Goal: Information Seeking & Learning: Check status

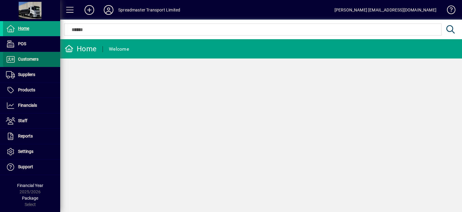
click at [31, 58] on span "Customers" at bounding box center [28, 59] width 20 height 5
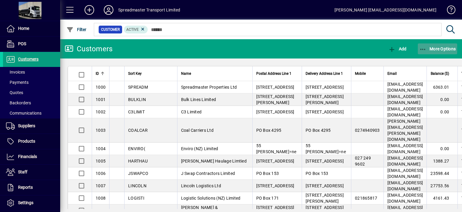
click at [434, 48] on span "More Options" at bounding box center [437, 48] width 37 height 5
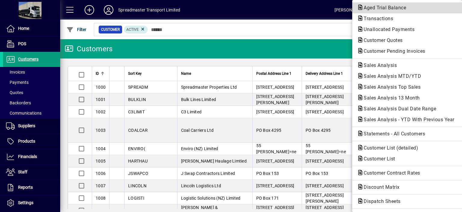
click at [369, 8] on span "Aged Trial Balance" at bounding box center [383, 8] width 52 height 6
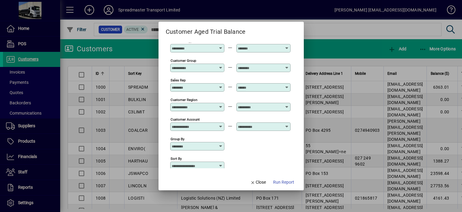
scroll to position [45, 0]
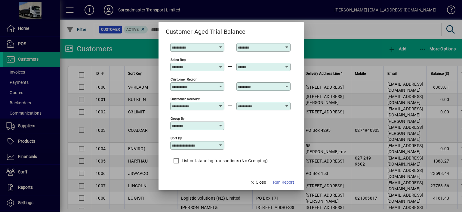
click at [220, 145] on icon at bounding box center [220, 145] width 5 height 5
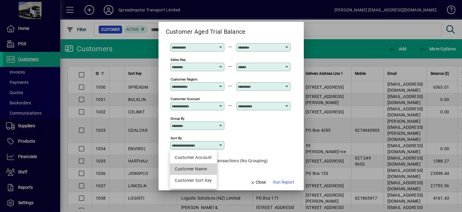
click at [193, 167] on div "Customer Name" at bounding box center [193, 168] width 37 height 6
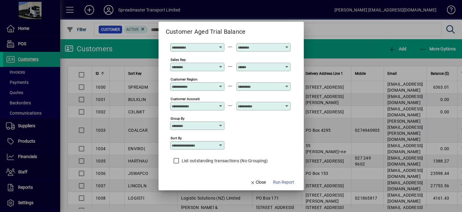
type input "**********"
click at [288, 182] on span "Run Report" at bounding box center [283, 182] width 21 height 6
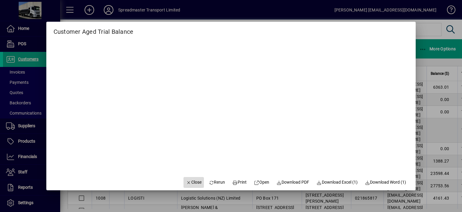
click at [187, 182] on span "Close" at bounding box center [194, 182] width 16 height 6
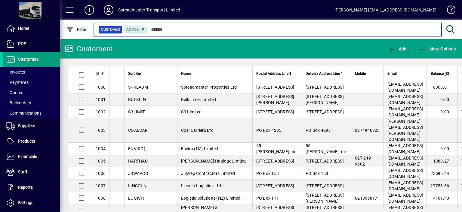
click at [154, 29] on input "text" at bounding box center [292, 29] width 289 height 8
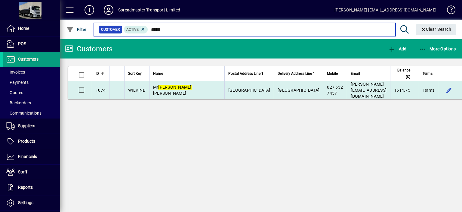
type input "*****"
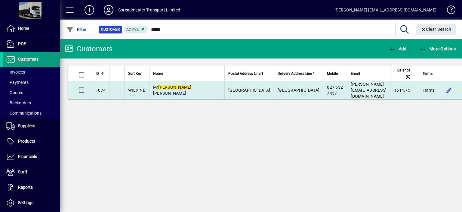
click at [175, 95] on span "[PERSON_NAME]" at bounding box center [172, 90] width 39 height 11
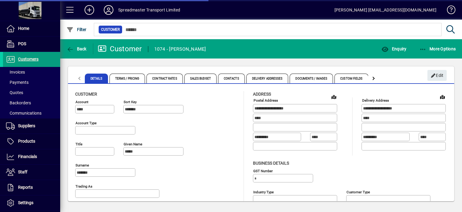
type input "**********"
type input "**"
type input "**********"
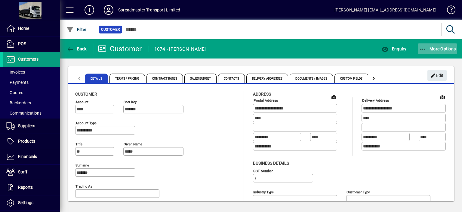
click at [432, 46] on span "More Options" at bounding box center [437, 48] width 37 height 5
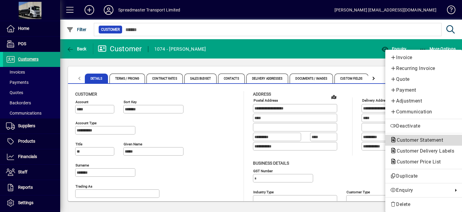
click at [403, 139] on span "Customer Statement" at bounding box center [418, 140] width 56 height 6
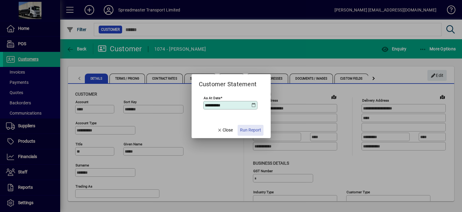
click at [250, 129] on span "Run Report" at bounding box center [250, 130] width 21 height 6
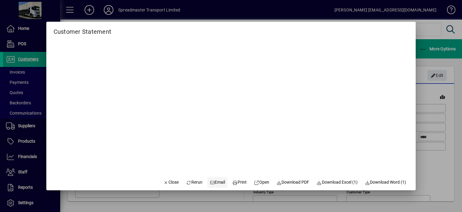
click at [215, 181] on span "Email" at bounding box center [218, 182] width 16 height 6
click at [166, 183] on span "Close" at bounding box center [171, 182] width 16 height 6
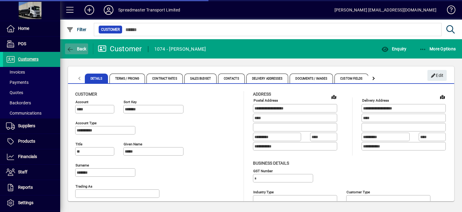
click at [82, 49] on span "Back" at bounding box center [76, 48] width 20 height 5
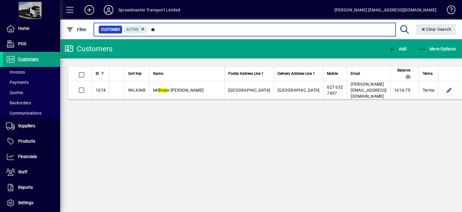
type input "*"
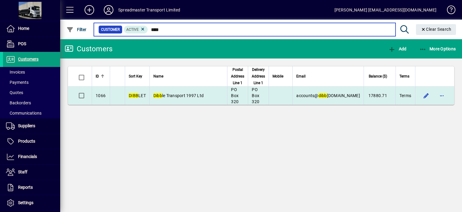
type input "****"
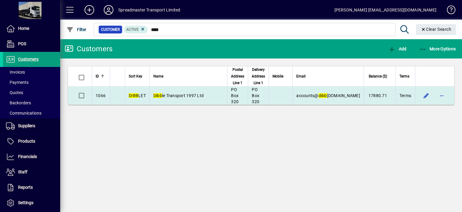
click at [173, 95] on span "Dibb le Transport 1997 Ltd" at bounding box center [178, 95] width 50 height 5
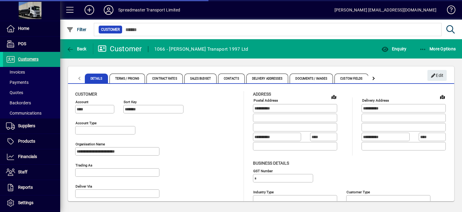
type input "**********"
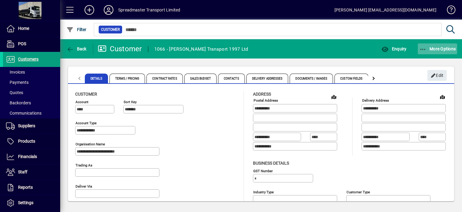
click at [437, 47] on span "More Options" at bounding box center [437, 48] width 37 height 5
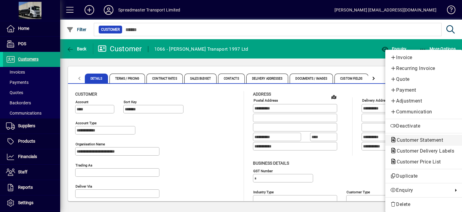
click at [423, 139] on span "Customer Statement" at bounding box center [418, 140] width 56 height 6
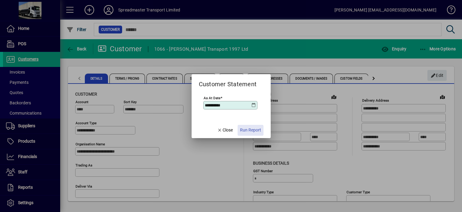
click at [249, 130] on span "Run Report" at bounding box center [250, 130] width 21 height 6
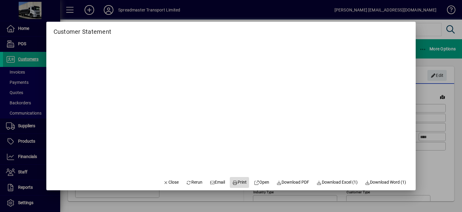
click at [236, 182] on span "Print" at bounding box center [240, 182] width 14 height 6
click at [212, 183] on span "Email" at bounding box center [218, 182] width 16 height 6
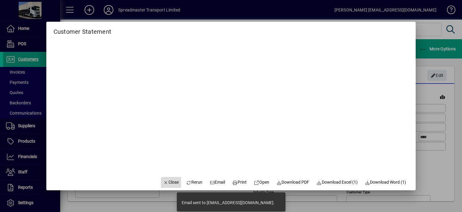
click at [167, 182] on span "Close" at bounding box center [171, 182] width 16 height 6
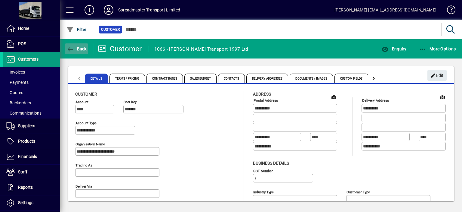
click at [77, 50] on span "Back" at bounding box center [76, 48] width 20 height 5
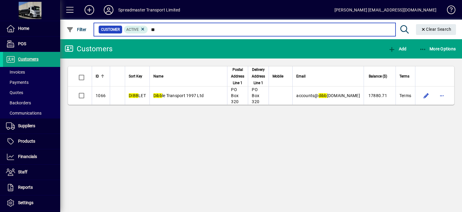
type input "*"
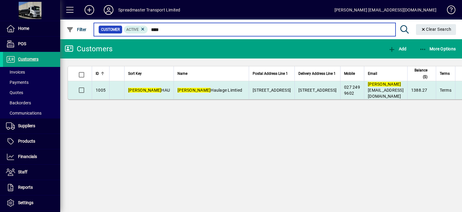
type input "****"
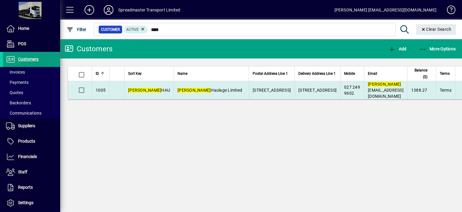
click at [178, 92] on em "[PERSON_NAME]" at bounding box center [194, 90] width 33 height 5
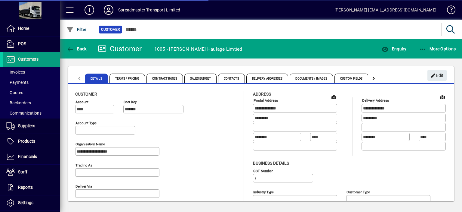
type input "**********"
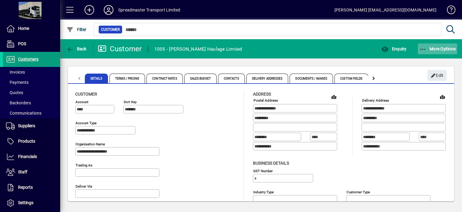
click at [437, 48] on span "More Options" at bounding box center [437, 48] width 37 height 5
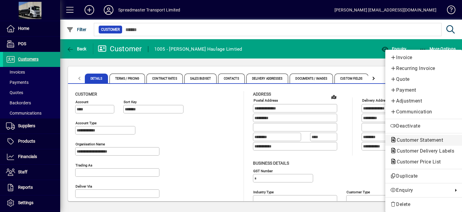
click at [416, 139] on span "Customer Statement" at bounding box center [418, 140] width 56 height 6
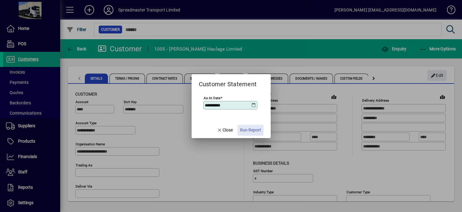
click at [252, 131] on span "Run Report" at bounding box center [250, 130] width 21 height 6
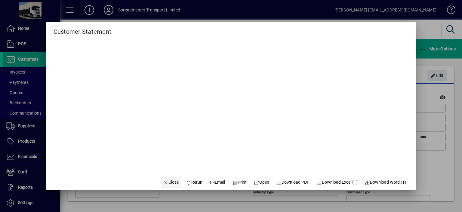
click at [167, 182] on span "Close" at bounding box center [171, 182] width 16 height 6
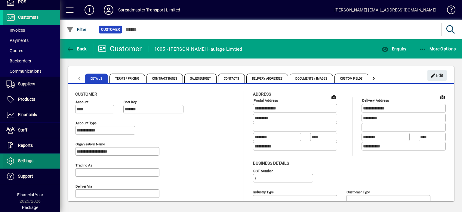
scroll to position [46, 0]
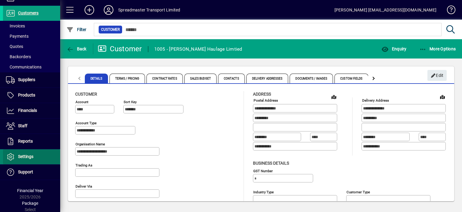
click at [37, 153] on span at bounding box center [31, 156] width 57 height 14
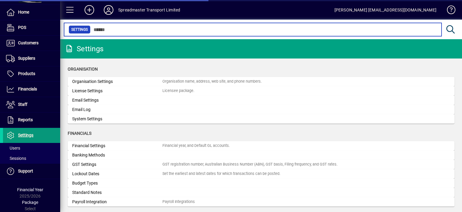
scroll to position [16, 0]
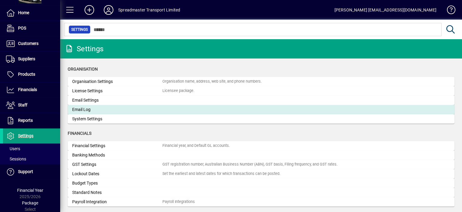
click at [84, 110] on div "Email Log" at bounding box center [117, 109] width 90 height 6
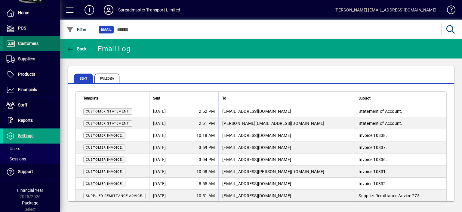
click at [32, 45] on span "Customers" at bounding box center [28, 43] width 20 height 5
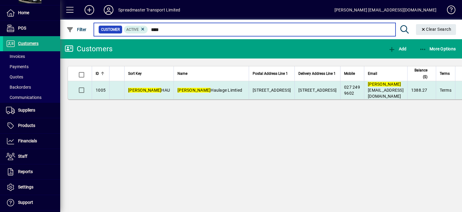
type input "****"
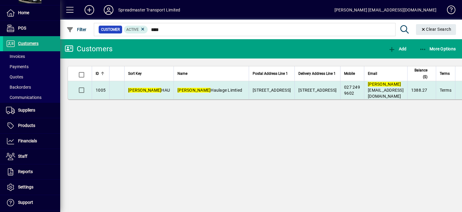
click at [178, 92] on em "[PERSON_NAME]" at bounding box center [194, 90] width 33 height 5
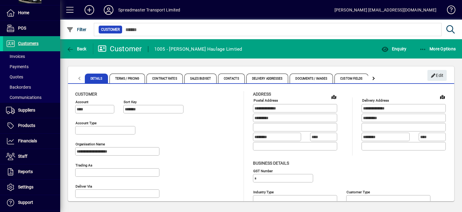
type input "**********"
click at [436, 48] on span "More Options" at bounding box center [437, 48] width 37 height 5
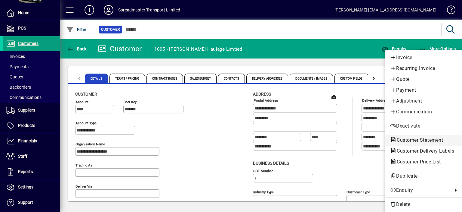
click at [418, 139] on span "Customer Statement" at bounding box center [418, 140] width 56 height 6
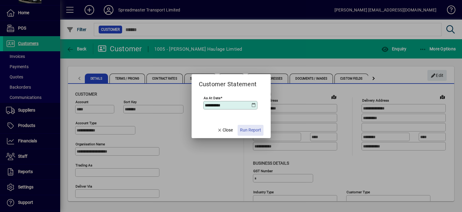
click at [253, 130] on span "Run Report" at bounding box center [250, 130] width 21 height 6
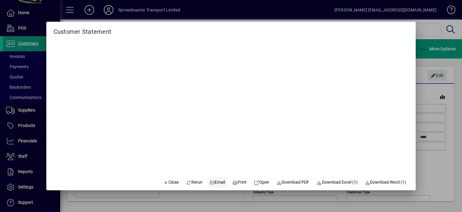
click at [214, 181] on span "Email" at bounding box center [218, 182] width 16 height 6
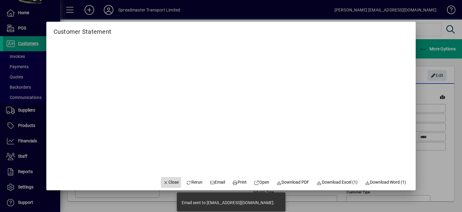
click at [167, 183] on span "Close" at bounding box center [171, 182] width 16 height 6
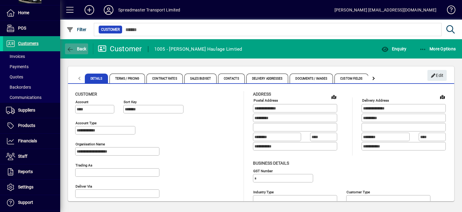
click at [87, 48] on span "button" at bounding box center [76, 49] width 23 height 14
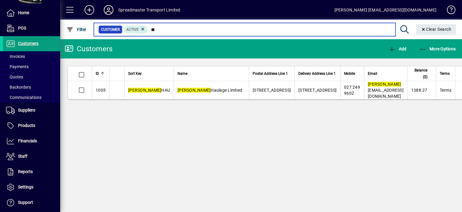
type input "*"
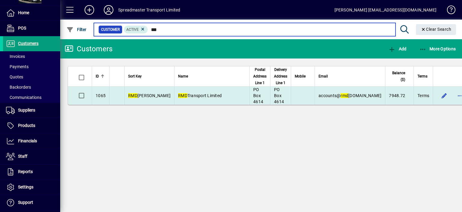
type input "***"
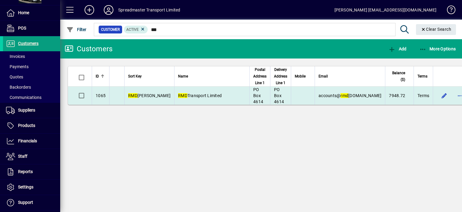
click at [178, 94] on span "RMD Transport Limited" at bounding box center [200, 95] width 44 height 5
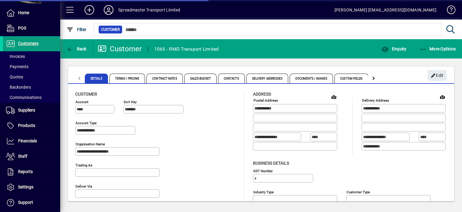
type input "**********"
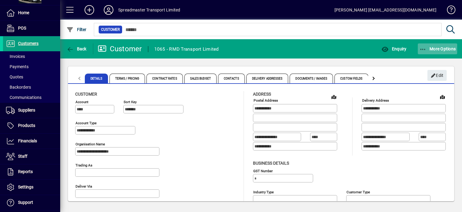
click at [443, 48] on span "More Options" at bounding box center [437, 48] width 37 height 5
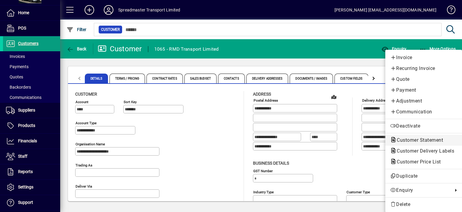
click at [410, 140] on span "Customer Statement" at bounding box center [418, 140] width 56 height 6
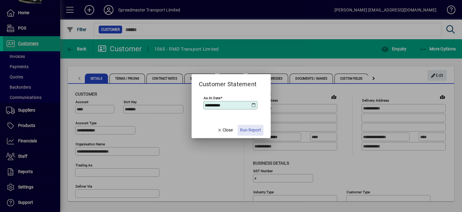
click at [247, 131] on span "Run Report" at bounding box center [250, 130] width 21 height 6
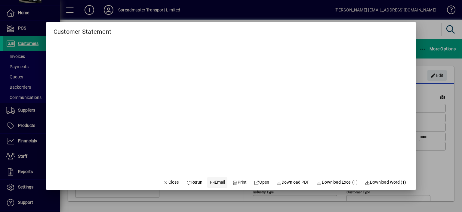
click at [215, 182] on span "Email" at bounding box center [218, 182] width 16 height 6
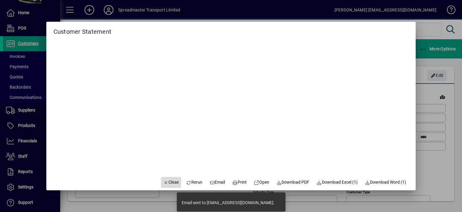
click at [165, 183] on span "Close" at bounding box center [171, 182] width 16 height 6
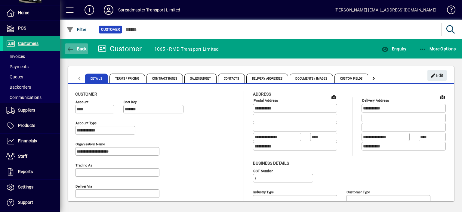
click at [81, 49] on span "Back" at bounding box center [76, 48] width 20 height 5
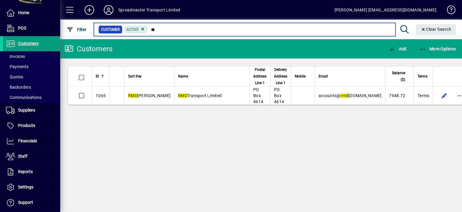
type input "*"
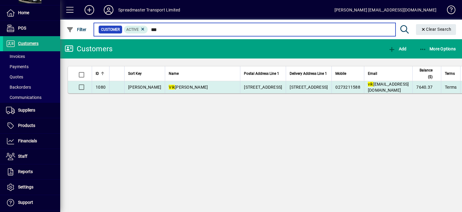
type input "***"
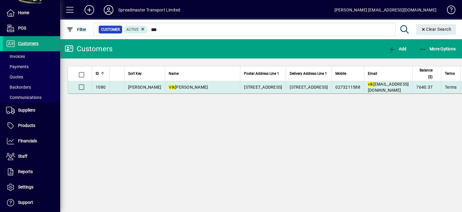
click at [169, 89] on span "[PERSON_NAME] [PERSON_NAME]" at bounding box center [188, 87] width 39 height 5
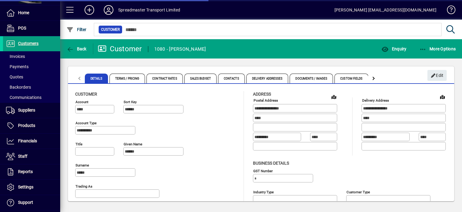
type input "**********"
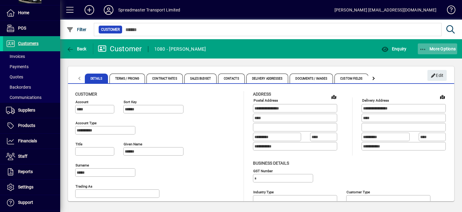
click at [440, 48] on span "More Options" at bounding box center [437, 48] width 37 height 5
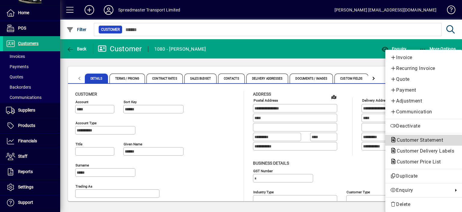
click at [416, 141] on span "Customer Statement" at bounding box center [418, 140] width 56 height 6
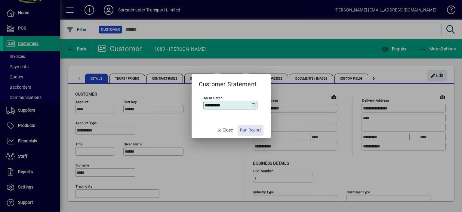
click at [248, 130] on span "Run Report" at bounding box center [250, 130] width 21 height 6
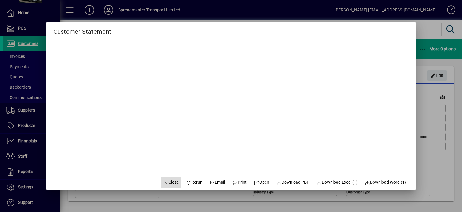
click at [167, 183] on span "Close" at bounding box center [171, 182] width 16 height 6
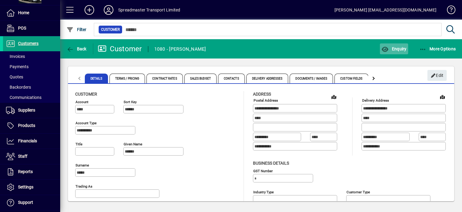
click at [401, 49] on span "Enquiry" at bounding box center [393, 48] width 25 height 5
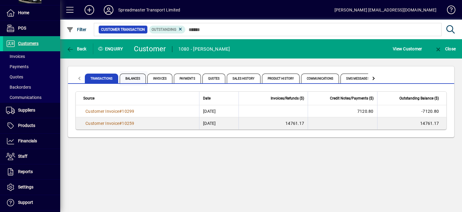
click at [131, 77] on span "Balances" at bounding box center [133, 78] width 26 height 10
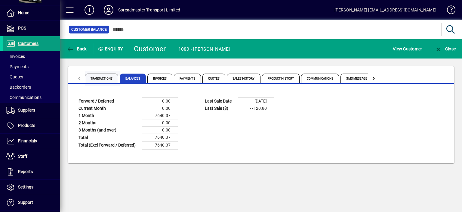
click at [97, 75] on span "Transactions" at bounding box center [101, 78] width 33 height 10
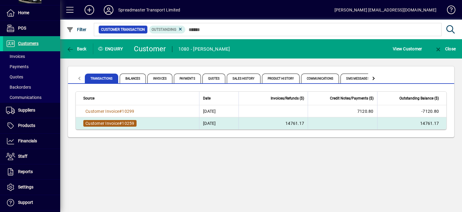
click at [125, 122] on span "10259" at bounding box center [128, 123] width 12 height 5
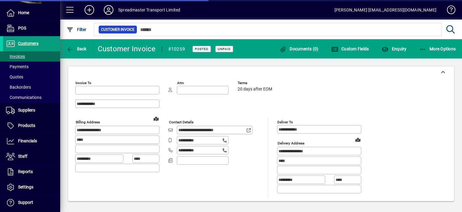
type input "**********"
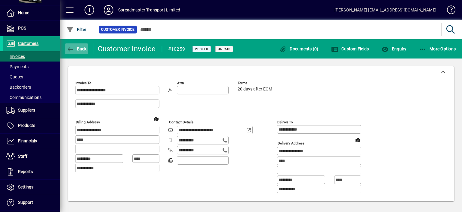
click at [80, 50] on span "Back" at bounding box center [76, 48] width 20 height 5
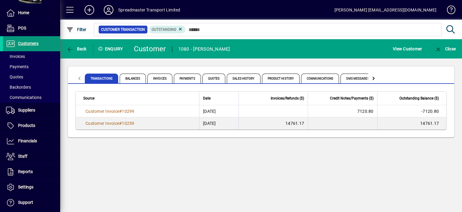
click at [28, 43] on span "Customers" at bounding box center [28, 43] width 20 height 5
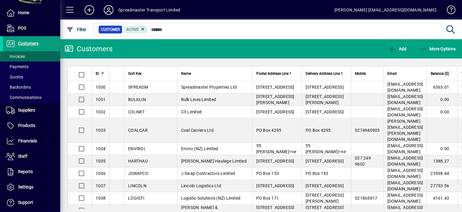
click at [21, 58] on span "Invoices" at bounding box center [15, 56] width 19 height 5
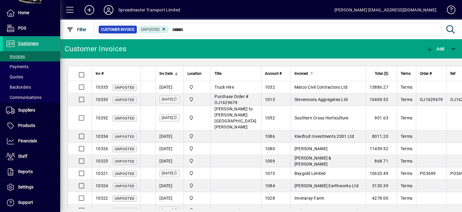
click at [310, 72] on div at bounding box center [311, 73] width 2 height 2
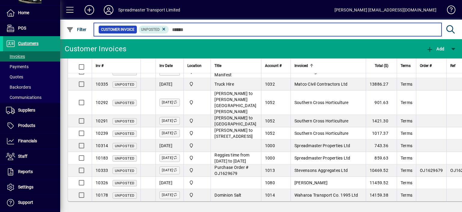
scroll to position [294, 0]
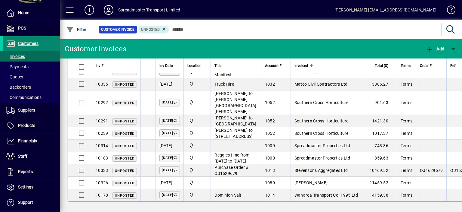
click at [31, 42] on span "Customers" at bounding box center [28, 43] width 20 height 5
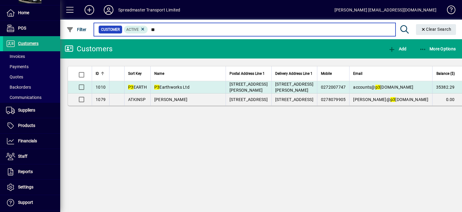
type input "**"
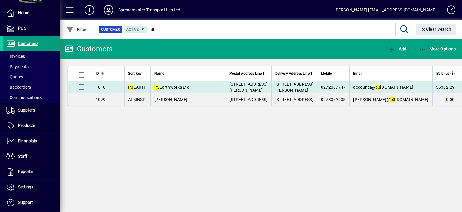
click at [172, 89] on span "P3 Earthworks Ltd" at bounding box center [171, 87] width 35 height 5
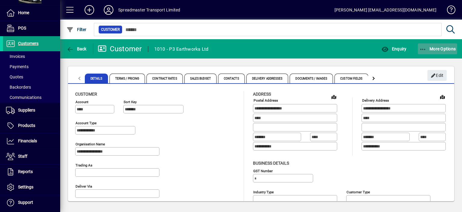
click at [435, 48] on span "More Options" at bounding box center [437, 48] width 37 height 5
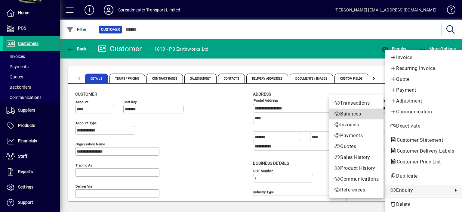
click at [347, 113] on span "Balances" at bounding box center [356, 113] width 45 height 7
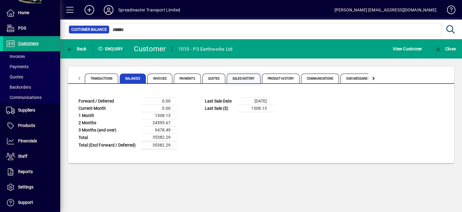
click at [238, 79] on span "Sales History" at bounding box center [243, 78] width 33 height 10
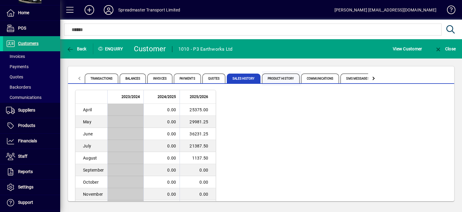
click at [282, 77] on span "Product History" at bounding box center [281, 78] width 38 height 10
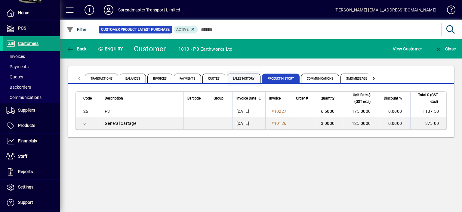
click at [247, 77] on span "Sales History" at bounding box center [243, 78] width 33 height 10
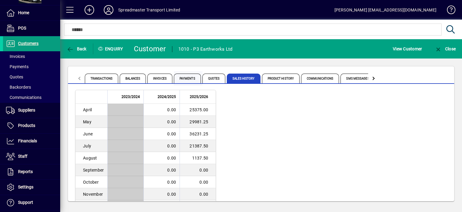
click at [184, 78] on span "Payments" at bounding box center [187, 78] width 27 height 10
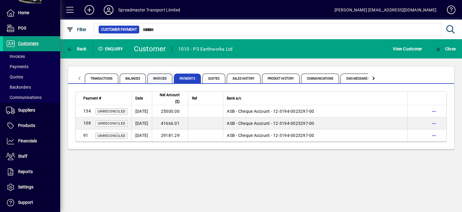
click at [161, 77] on span "Invoices" at bounding box center [159, 78] width 25 height 10
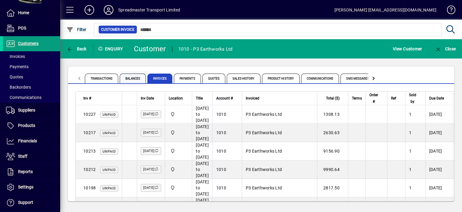
click at [129, 77] on span "Balances" at bounding box center [133, 78] width 26 height 10
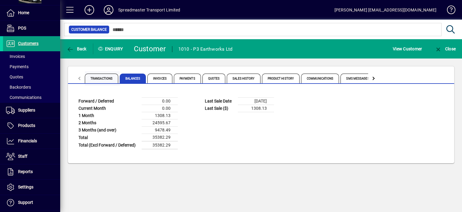
click at [97, 77] on span "Transactions" at bounding box center [101, 78] width 33 height 10
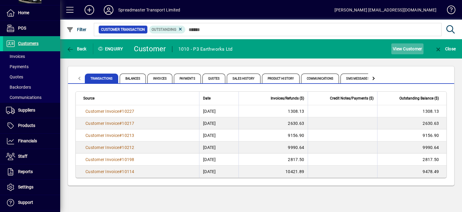
click at [401, 49] on span "View Customer" at bounding box center [407, 49] width 29 height 10
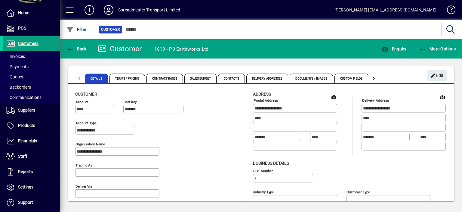
type input "**********"
click at [80, 48] on span "Back" at bounding box center [76, 48] width 20 height 5
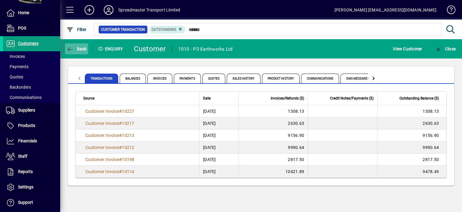
click at [81, 49] on span "Back" at bounding box center [76, 48] width 20 height 5
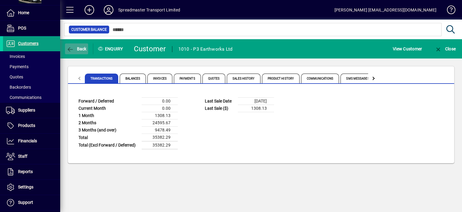
click at [81, 48] on span "Back" at bounding box center [76, 48] width 20 height 5
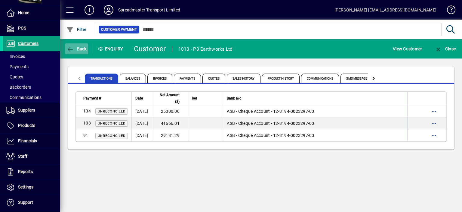
click at [81, 48] on span "Back" at bounding box center [76, 48] width 20 height 5
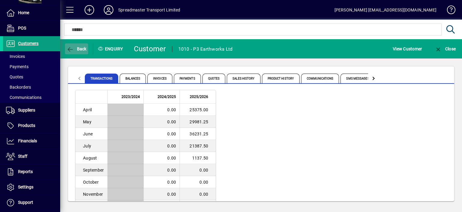
click at [81, 48] on span "Back" at bounding box center [76, 48] width 20 height 5
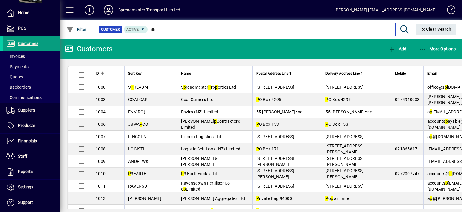
type input "**"
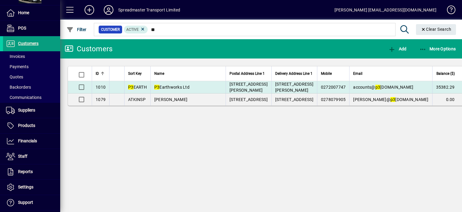
click at [177, 89] on span "P3 Earthworks Ltd" at bounding box center [171, 87] width 35 height 5
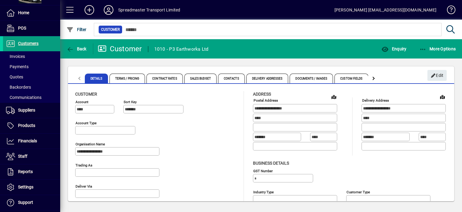
type input "**********"
click at [433, 48] on span "More Options" at bounding box center [437, 48] width 37 height 5
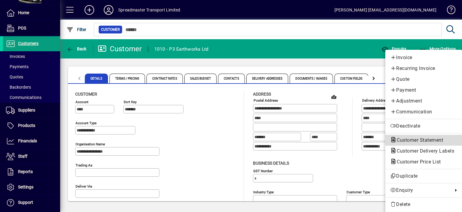
click at [410, 139] on span "Customer Statement" at bounding box center [418, 140] width 56 height 6
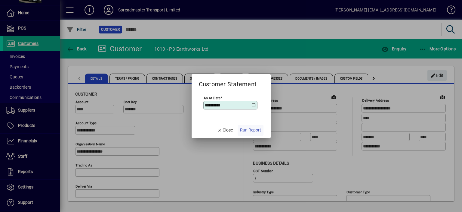
click at [247, 130] on span "Run Report" at bounding box center [250, 130] width 21 height 6
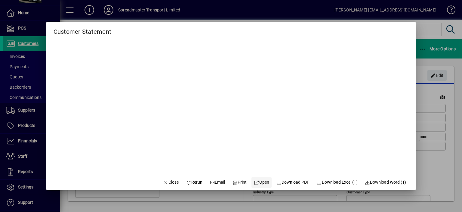
click at [262, 181] on span "Open" at bounding box center [261, 182] width 15 height 6
click at [340, 181] on span "Download Excel (1)" at bounding box center [337, 182] width 41 height 6
click at [168, 181] on span "Close" at bounding box center [171, 182] width 16 height 6
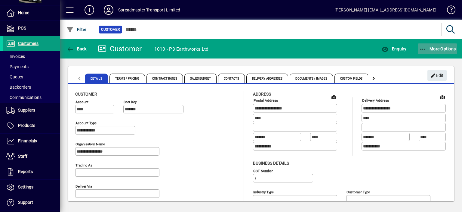
click at [436, 49] on span "More Options" at bounding box center [437, 48] width 37 height 5
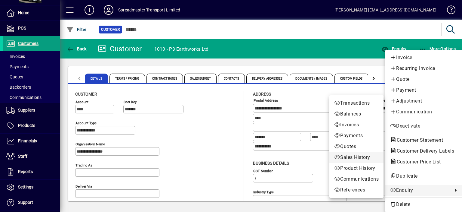
click at [347, 157] on span "Sales History" at bounding box center [356, 156] width 45 height 7
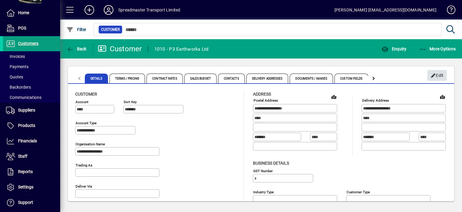
type input "**********"
click at [439, 47] on span "More Options" at bounding box center [437, 48] width 37 height 5
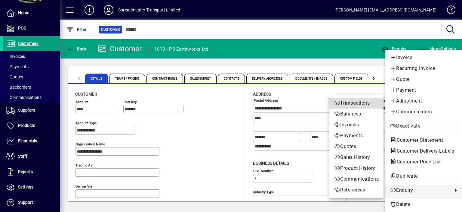
click at [349, 102] on span "Transactions" at bounding box center [356, 102] width 45 height 7
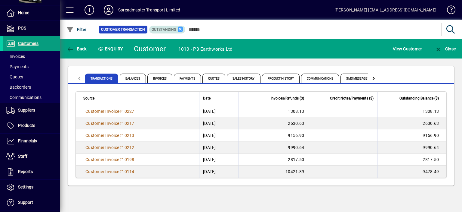
click at [180, 29] on icon at bounding box center [180, 28] width 5 height 5
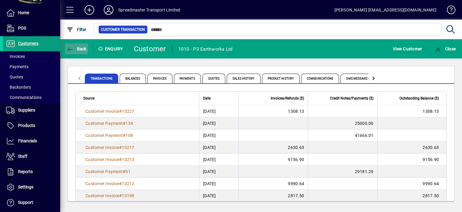
click at [81, 48] on span "Back" at bounding box center [76, 48] width 20 height 5
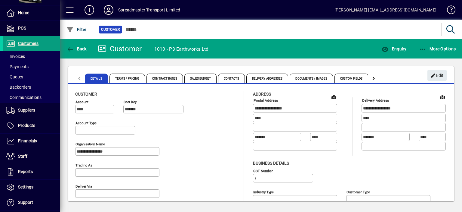
type input "**********"
click at [397, 49] on span "Enquiry" at bounding box center [393, 48] width 25 height 5
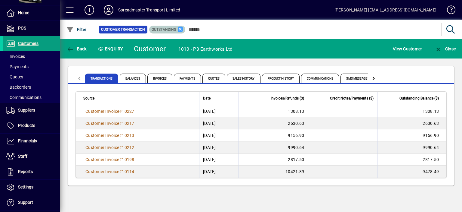
click at [179, 27] on icon at bounding box center [180, 28] width 5 height 5
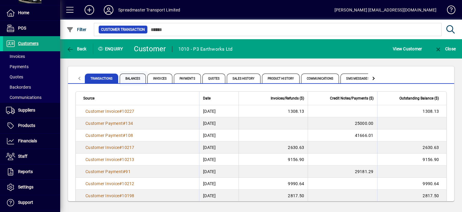
click at [135, 78] on span "Balances" at bounding box center [133, 78] width 26 height 10
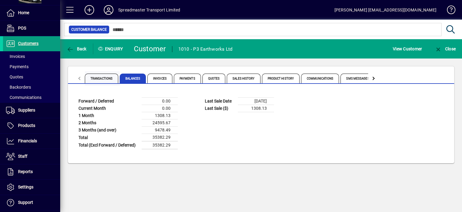
click at [103, 79] on span "Transactions" at bounding box center [101, 78] width 33 height 10
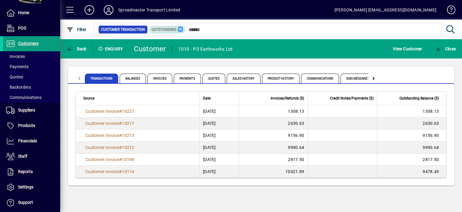
click at [181, 29] on icon at bounding box center [180, 28] width 5 height 5
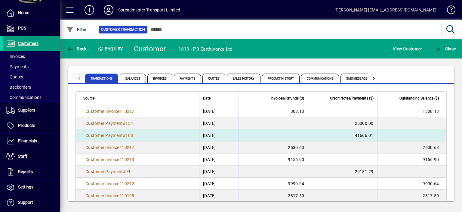
scroll to position [16, 0]
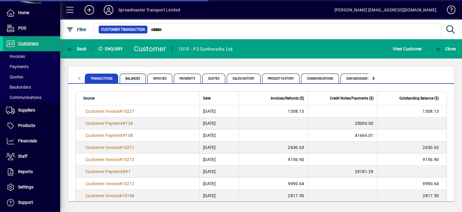
click at [137, 79] on span "Balances" at bounding box center [133, 78] width 26 height 10
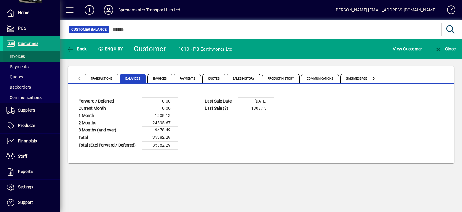
click at [19, 56] on span "Invoices" at bounding box center [15, 56] width 19 height 5
